Goal: Information Seeking & Learning: Learn about a topic

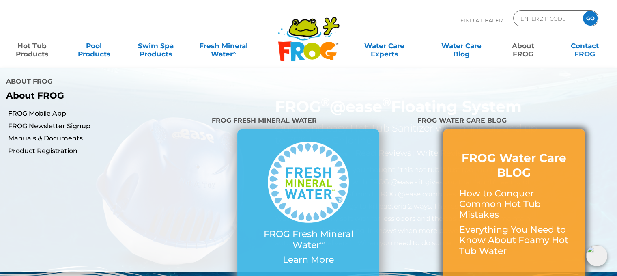
click at [484, 188] on p "How to Conquer Common Hot Tub Mistakes" at bounding box center [514, 204] width 110 height 32
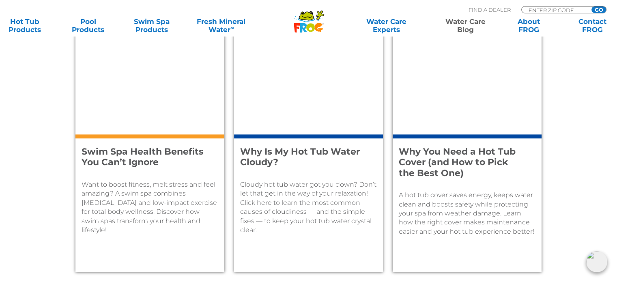
scroll to position [627, 0]
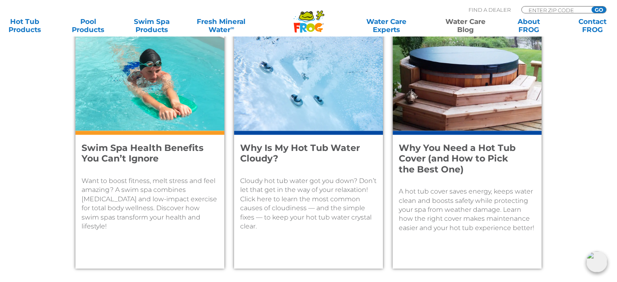
click at [293, 200] on p "Cloudy hot tub water got you down? Don’t let that get in the way of your relaxa…" at bounding box center [308, 204] width 137 height 54
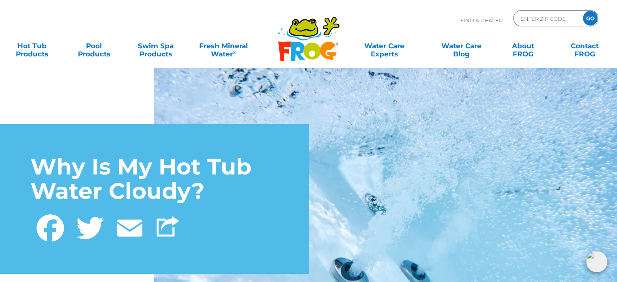
drag, startPoint x: 623, startPoint y: 16, endPoint x: 623, endPoint y: -49, distance: 64.9
click at [617, 0] on html ".st130{clip-path:url(#SVGID_2_);fill-rule:evenodd;clip-rule:evenodd;fill:#C3CC0…" at bounding box center [308, 141] width 617 height 282
